Goal: Purchase product/service

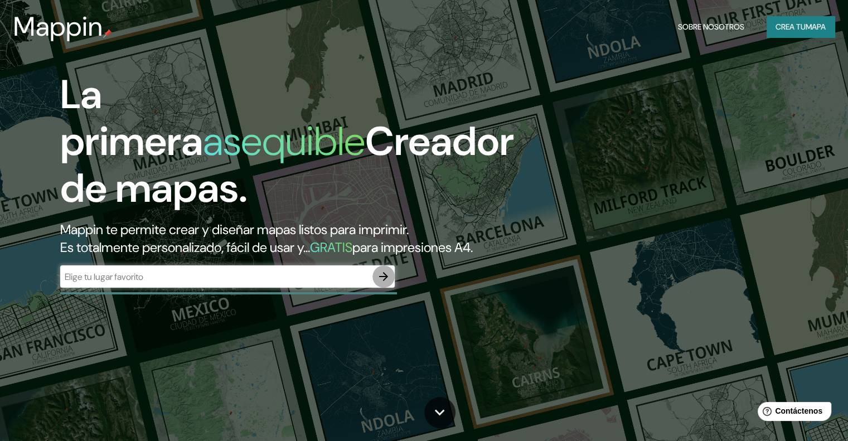
click at [386, 283] on icon "button" at bounding box center [383, 276] width 13 height 13
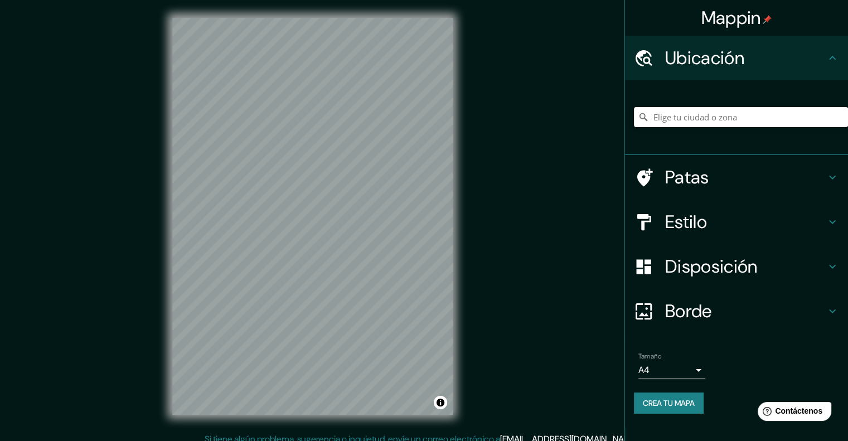
click at [732, 60] on font "Ubicación" at bounding box center [704, 57] width 79 height 23
click at [834, 57] on icon at bounding box center [832, 57] width 13 height 13
click at [713, 110] on input "Elige tu ciudad o zona" at bounding box center [741, 117] width 214 height 20
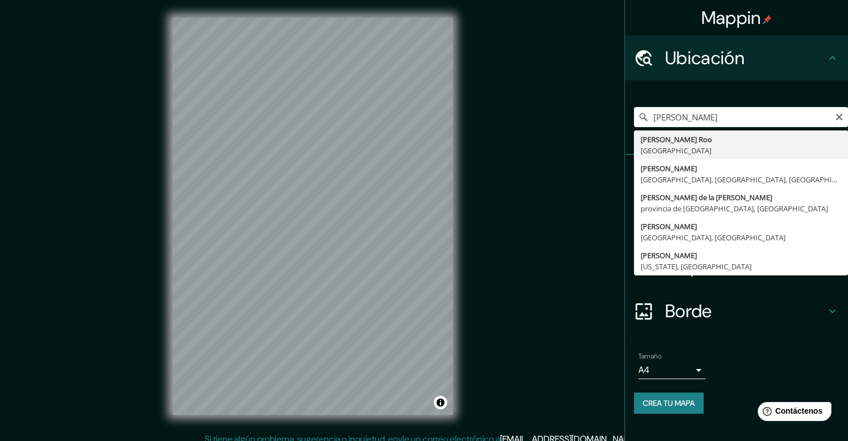
type input "[PERSON_NAME][GEOGRAPHIC_DATA], [GEOGRAPHIC_DATA]"
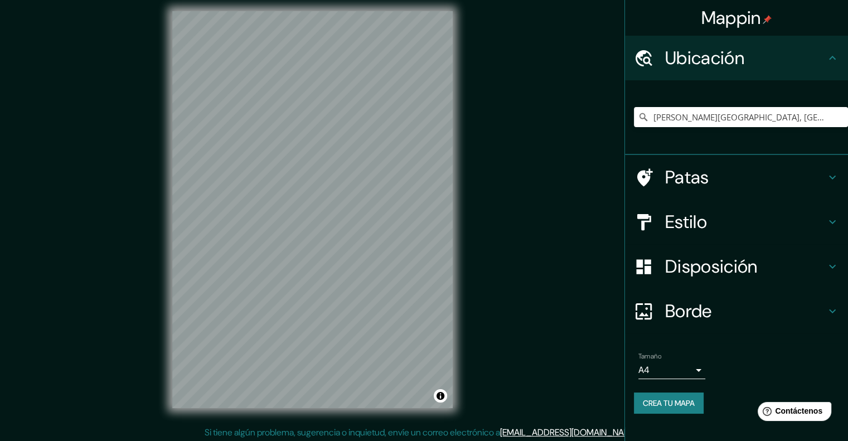
scroll to position [9, 0]
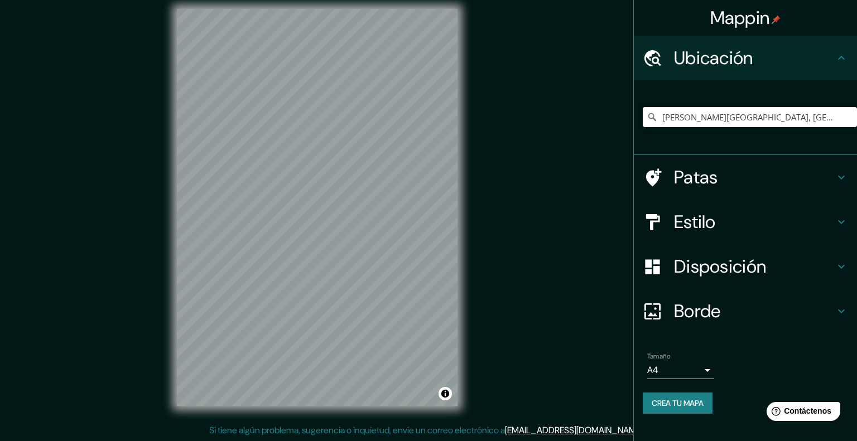
click at [701, 369] on body "Mappin Ubicación [PERSON_NAME][GEOGRAPHIC_DATA], [GEOGRAPHIC_DATA] Patas Estilo…" at bounding box center [428, 211] width 857 height 441
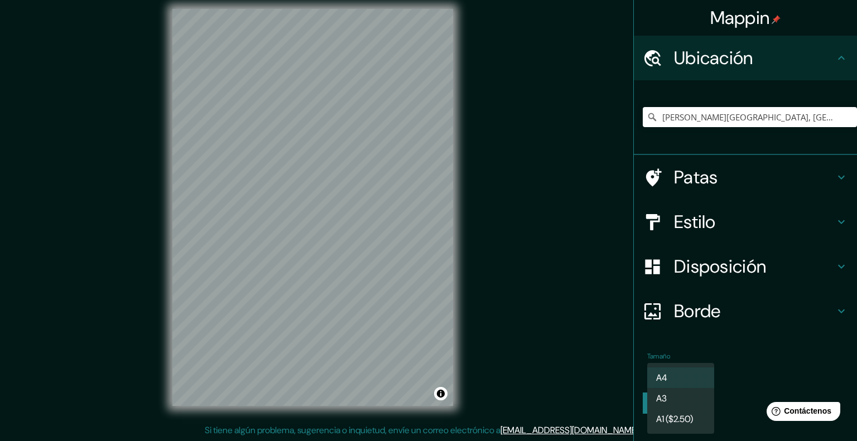
click at [790, 360] on div at bounding box center [428, 220] width 857 height 441
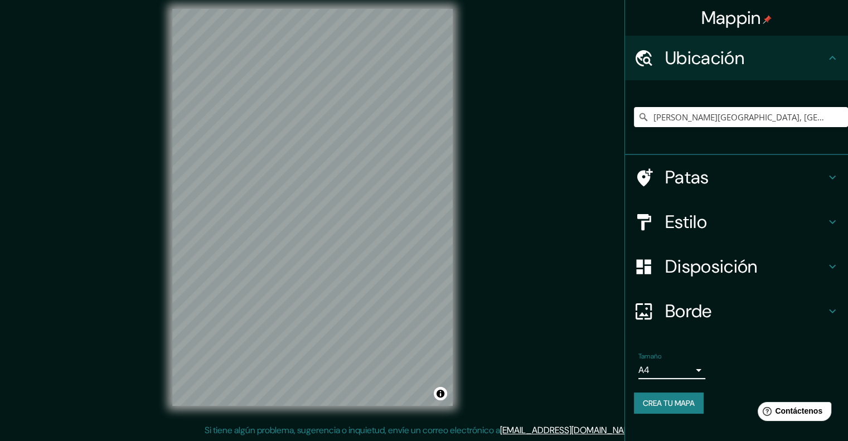
click at [754, 17] on font "Mappin" at bounding box center [732, 17] width 60 height 23
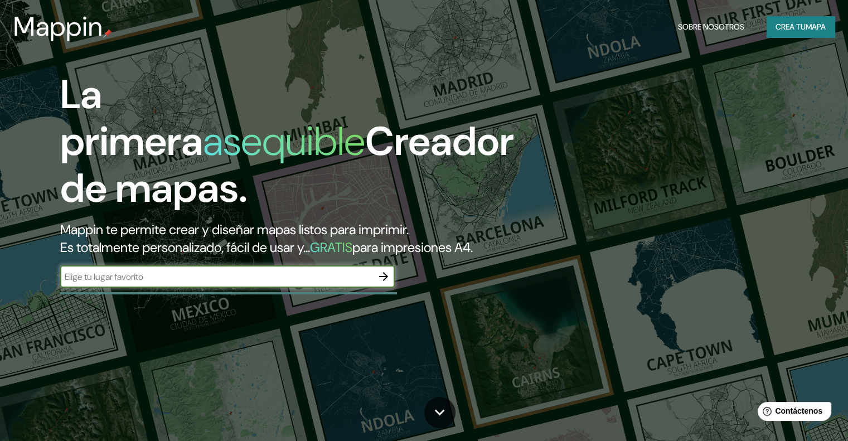
click at [143, 283] on input "text" at bounding box center [216, 276] width 312 height 13
type input "[PERSON_NAME] Roo"
click at [386, 281] on icon "button" at bounding box center [383, 276] width 9 height 9
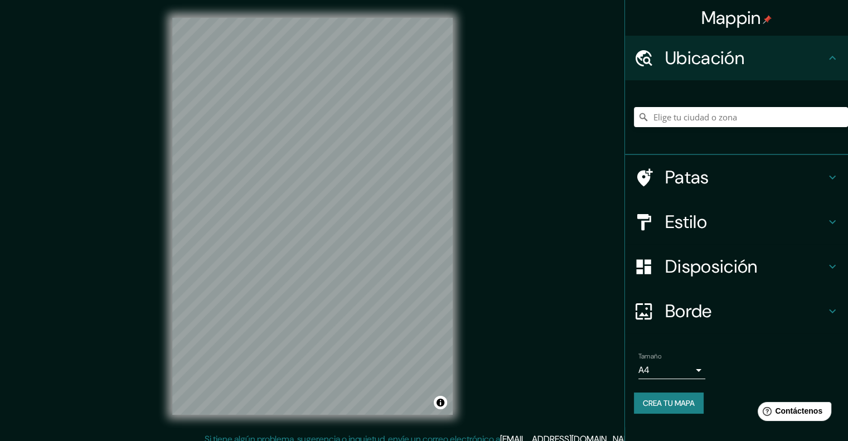
click at [735, 100] on div at bounding box center [741, 117] width 214 height 56
click at [750, 117] on input "Elige tu ciudad o zona" at bounding box center [741, 117] width 214 height 20
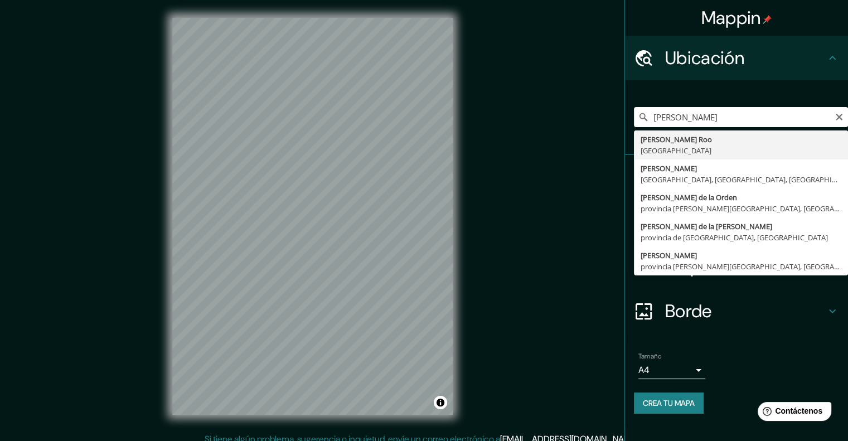
type input "[PERSON_NAME][GEOGRAPHIC_DATA], [GEOGRAPHIC_DATA]"
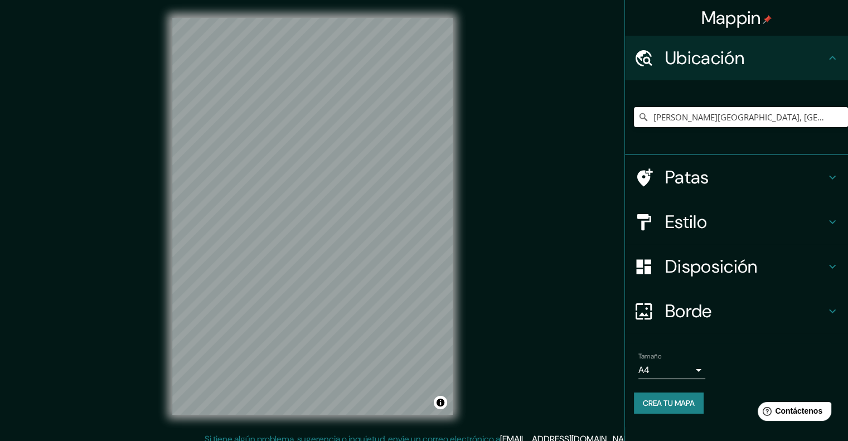
click at [822, 183] on h4 "Patas" at bounding box center [745, 177] width 161 height 22
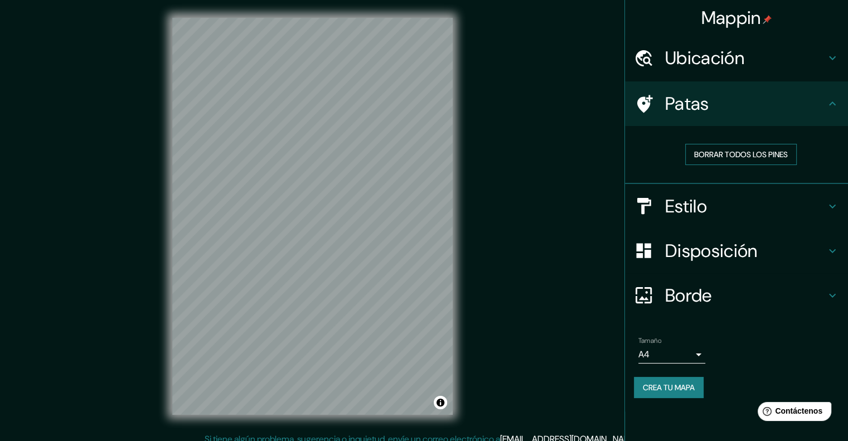
click at [788, 156] on font "Borrar todos los pines" at bounding box center [741, 154] width 94 height 10
click at [647, 101] on icon at bounding box center [645, 104] width 16 height 18
click at [442, 403] on button "Activar o desactivar atribución" at bounding box center [440, 402] width 13 height 13
click at [794, 155] on button "Borrar todos los pines" at bounding box center [741, 154] width 112 height 21
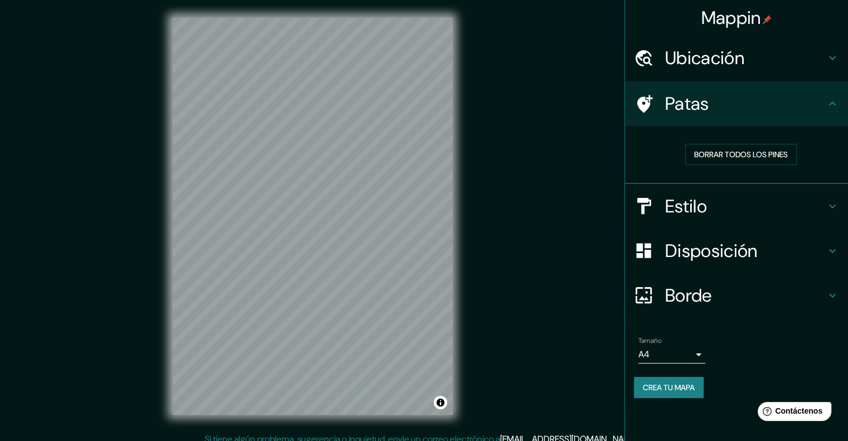
click at [826, 252] on icon at bounding box center [832, 250] width 13 height 13
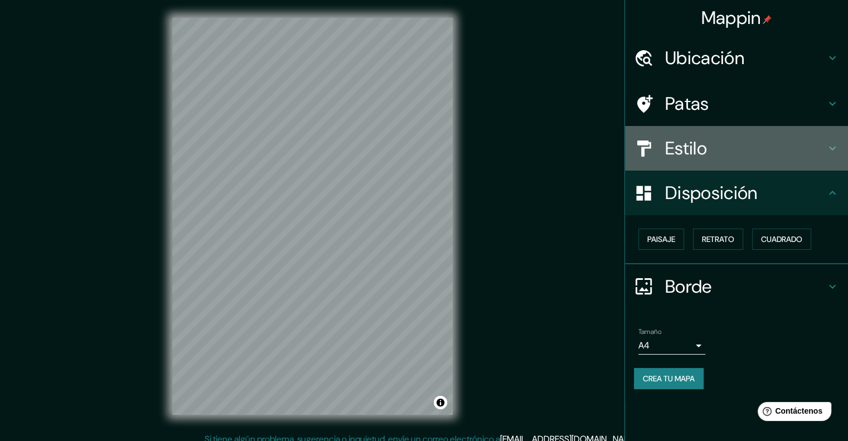
click at [830, 144] on icon at bounding box center [832, 148] width 13 height 13
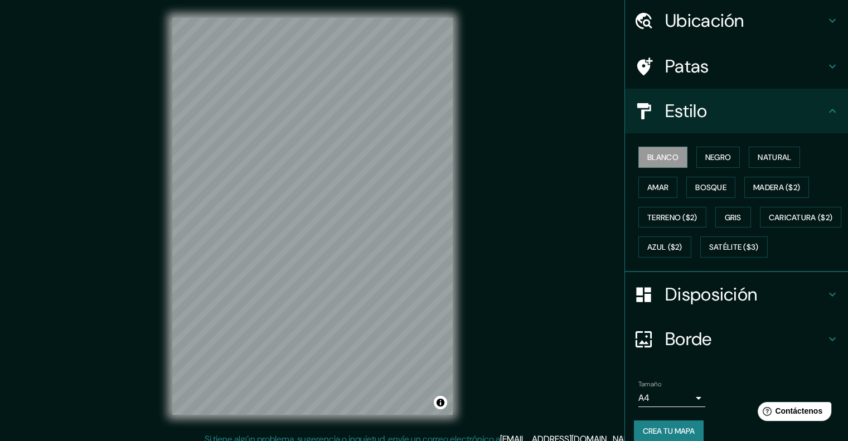
scroll to position [78, 0]
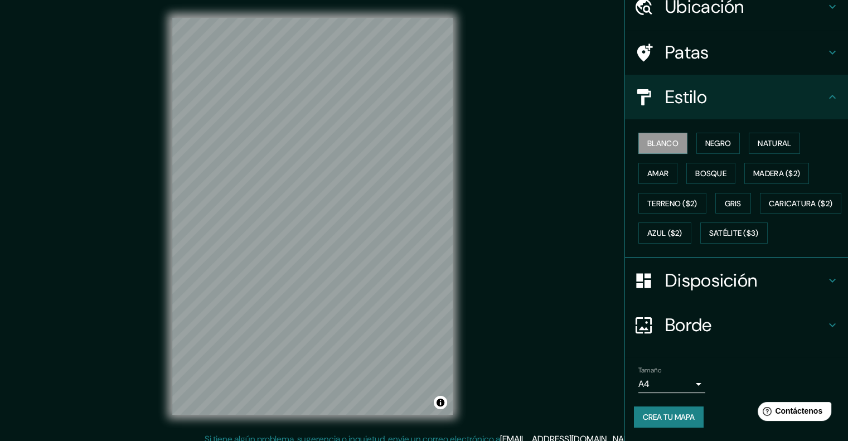
click at [826, 320] on icon at bounding box center [832, 324] width 13 height 13
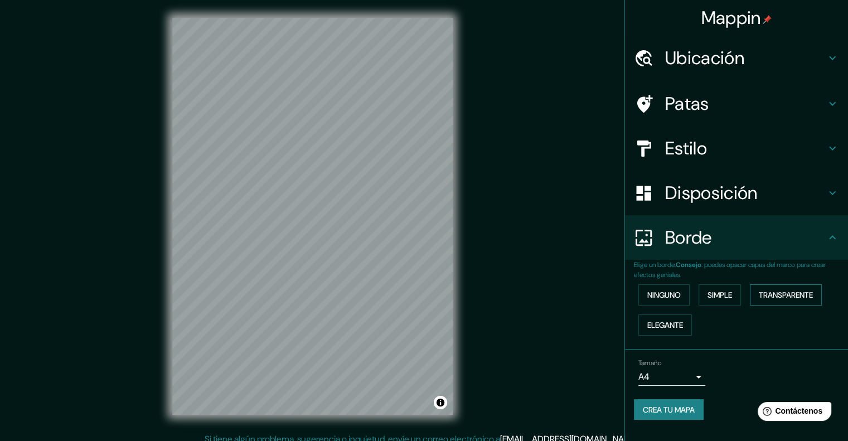
scroll to position [0, 0]
click at [788, 294] on font "Transparente" at bounding box center [786, 295] width 54 height 10
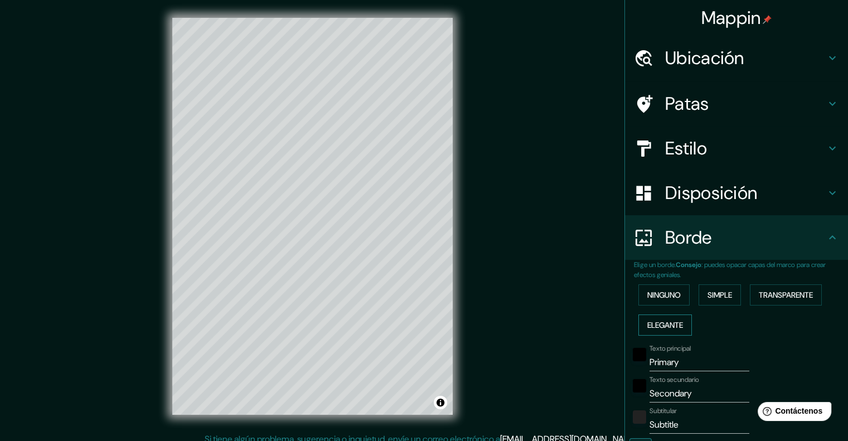
click at [675, 329] on font "Elegante" at bounding box center [666, 325] width 36 height 10
